Goal: Check status: Check status

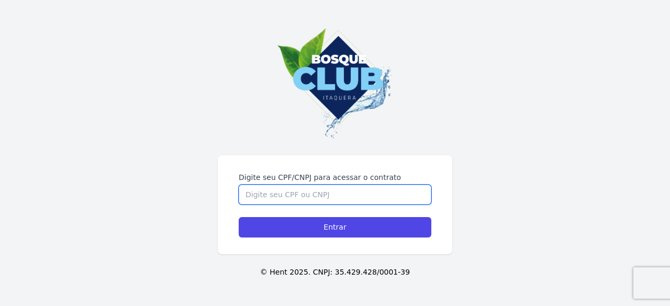
click at [371, 198] on input "Digite seu CPF/CNPJ para acessar o contrato" at bounding box center [335, 195] width 193 height 20
type input "39972175804"
click at [239, 217] on input "Entrar" at bounding box center [335, 227] width 193 height 20
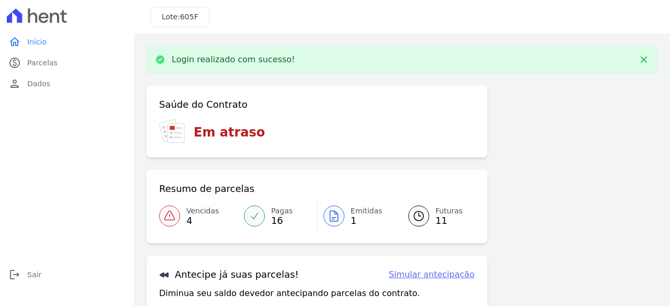
click at [200, 215] on span "Vencidas" at bounding box center [202, 211] width 32 height 11
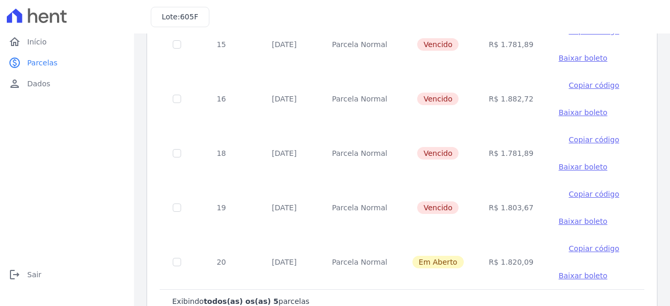
scroll to position [126, 0]
